Goal: Transaction & Acquisition: Obtain resource

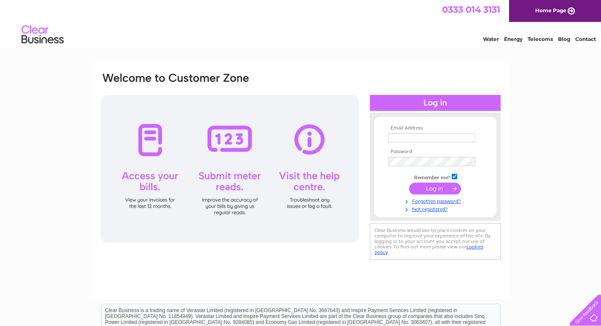
type input "pauline@muirgroupinteriors.co.uk"
click at [437, 186] on input "submit" at bounding box center [435, 189] width 52 height 12
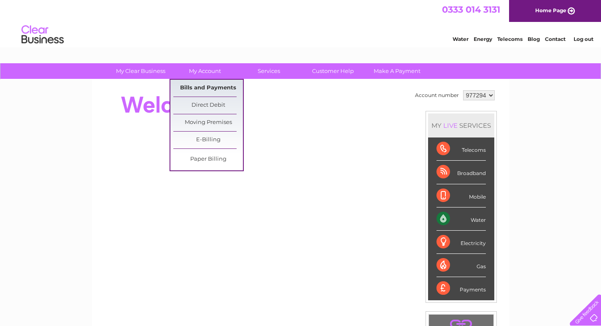
click at [204, 86] on link "Bills and Payments" at bounding box center [208, 88] width 70 height 17
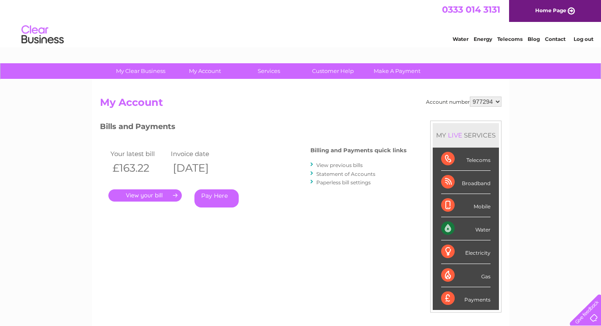
click at [141, 195] on link "." at bounding box center [144, 195] width 73 height 12
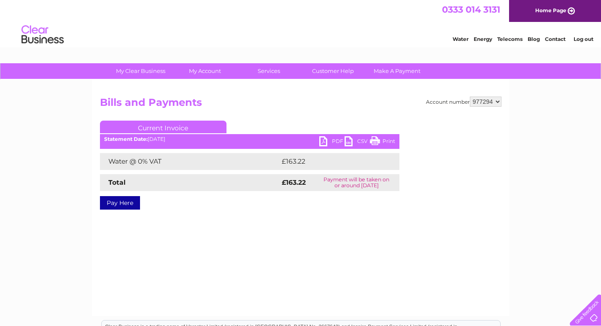
click at [324, 139] on link "PDF" at bounding box center [331, 142] width 25 height 12
click at [581, 38] on link "Log out" at bounding box center [583, 39] width 20 height 6
